Goal: Navigation & Orientation: Find specific page/section

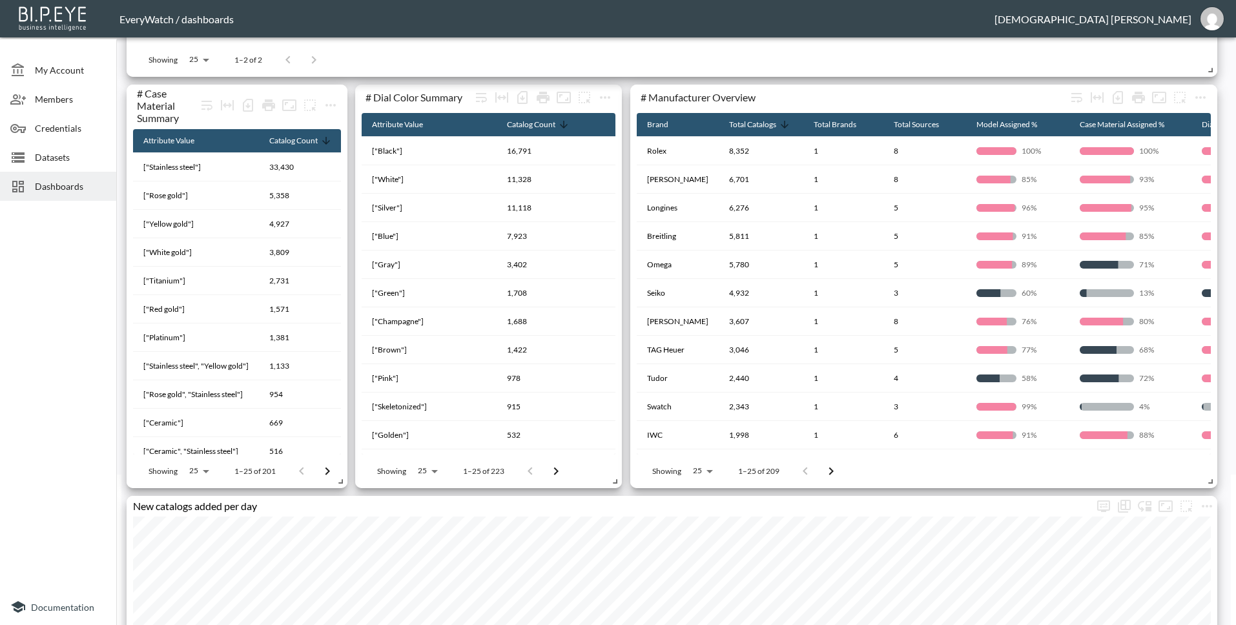
scroll to position [384, 0]
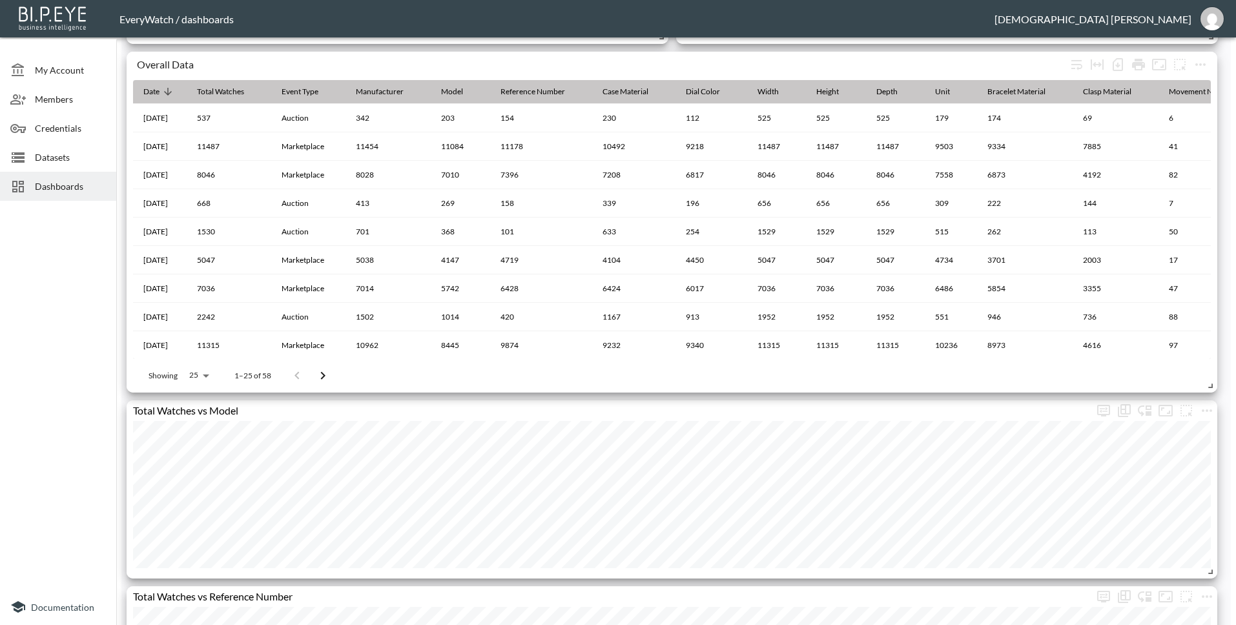
scroll to position [1957, 0]
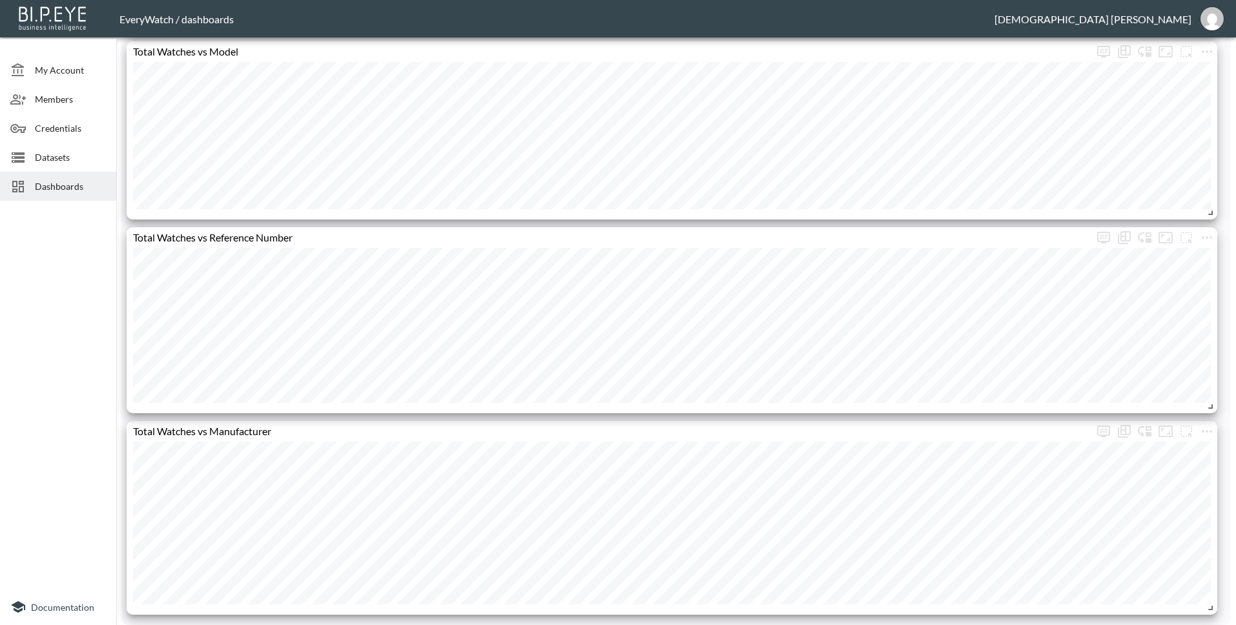
click at [76, 179] on span "Dashboards" at bounding box center [70, 186] width 71 height 14
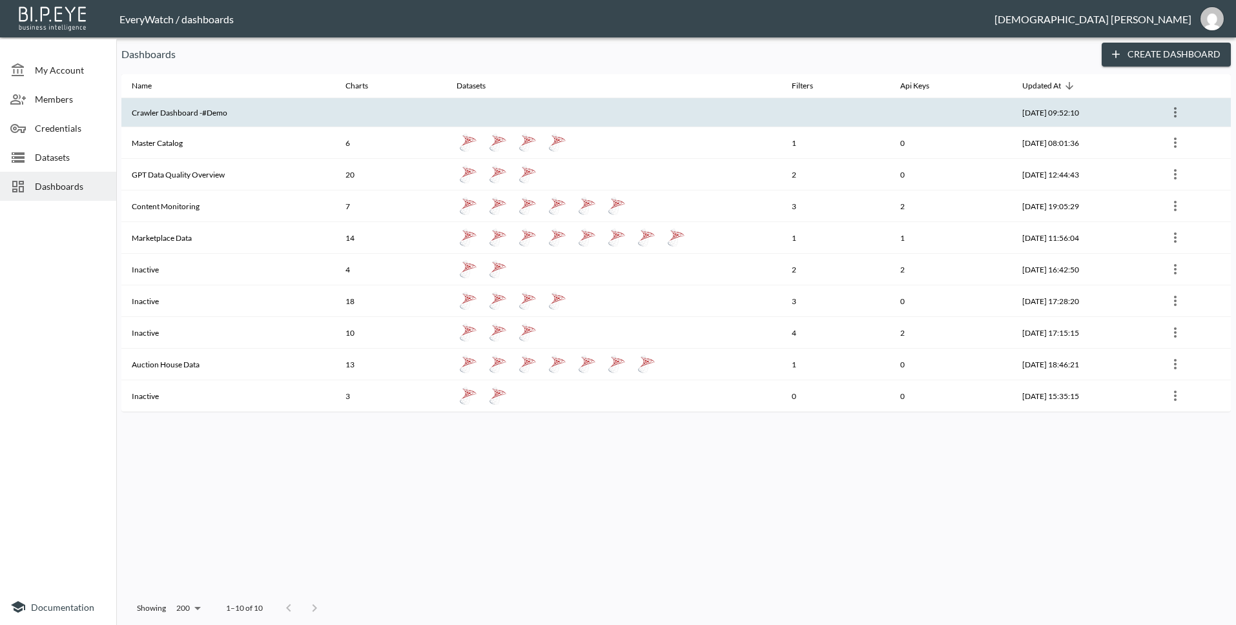
click at [247, 110] on th "Crawler Dashboard -#Demo" at bounding box center [228, 112] width 214 height 29
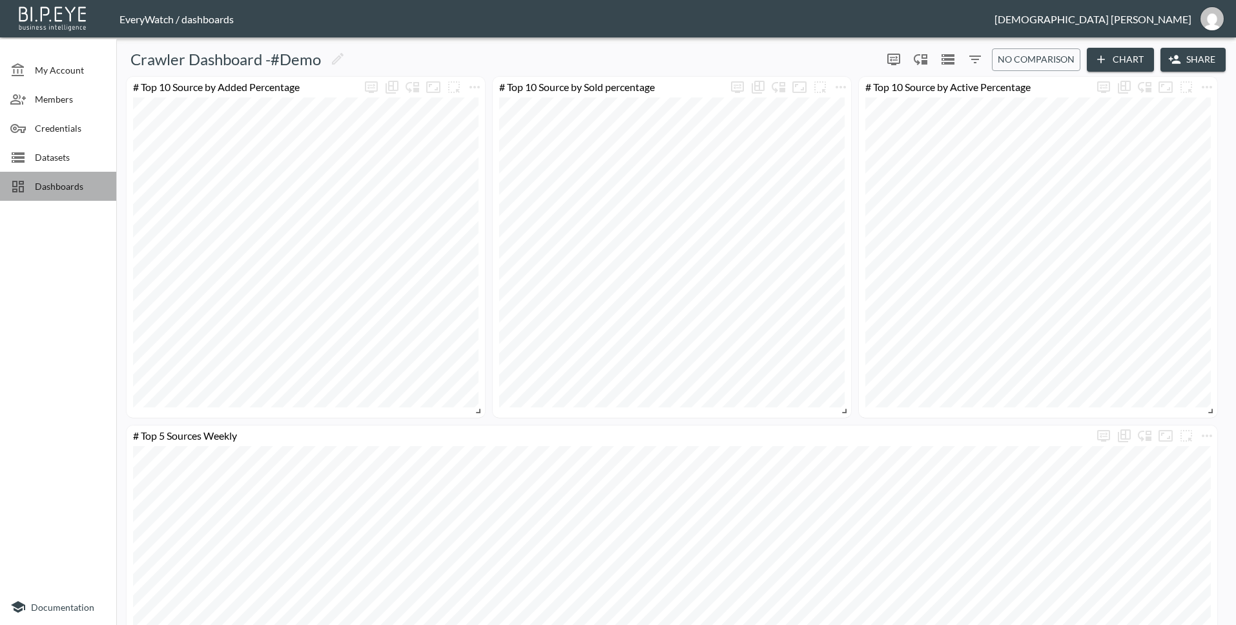
click at [84, 179] on span "Dashboards" at bounding box center [70, 186] width 71 height 14
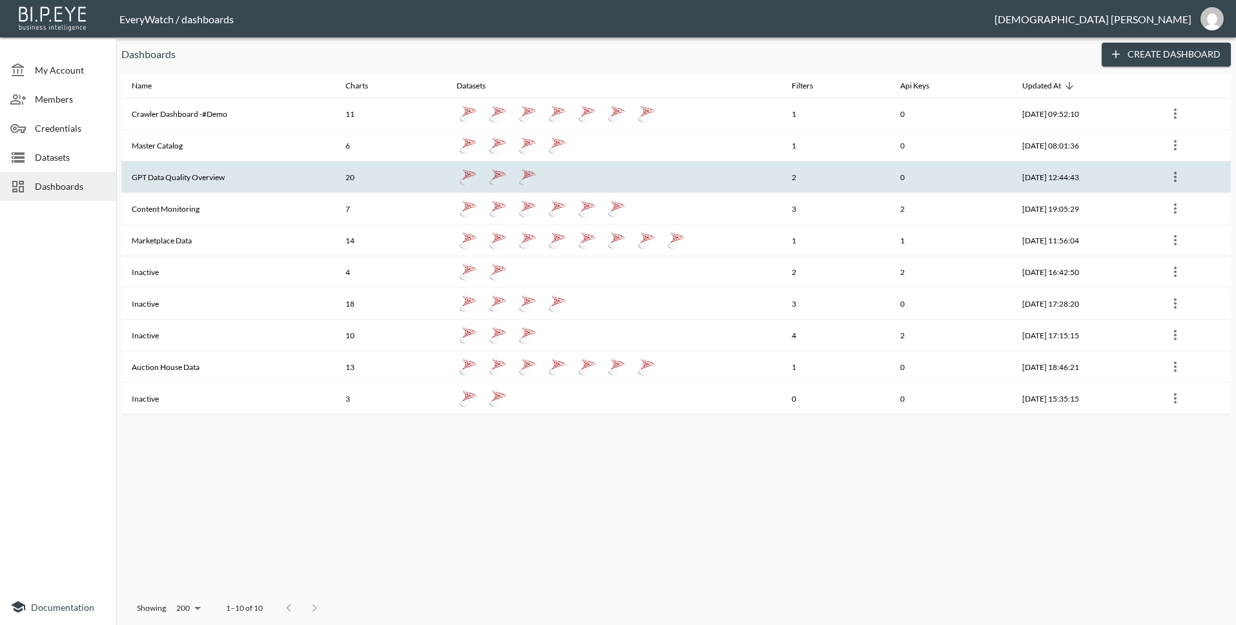
click at [232, 188] on th "GPT Data Quality Overview" at bounding box center [228, 177] width 214 height 32
